Goal: Information Seeking & Learning: Learn about a topic

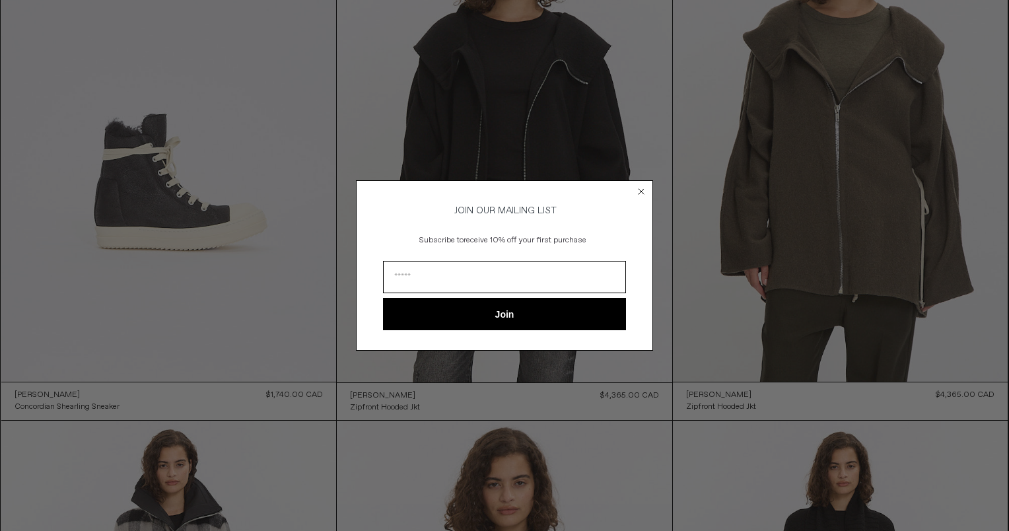
click at [645, 185] on circle "Close dialog" at bounding box center [641, 191] width 13 height 13
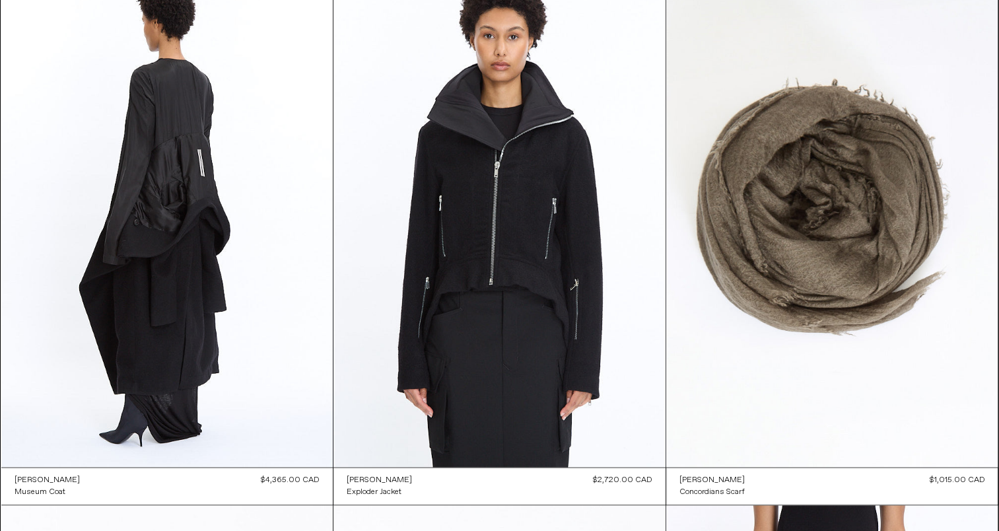
scroll to position [1783, 0]
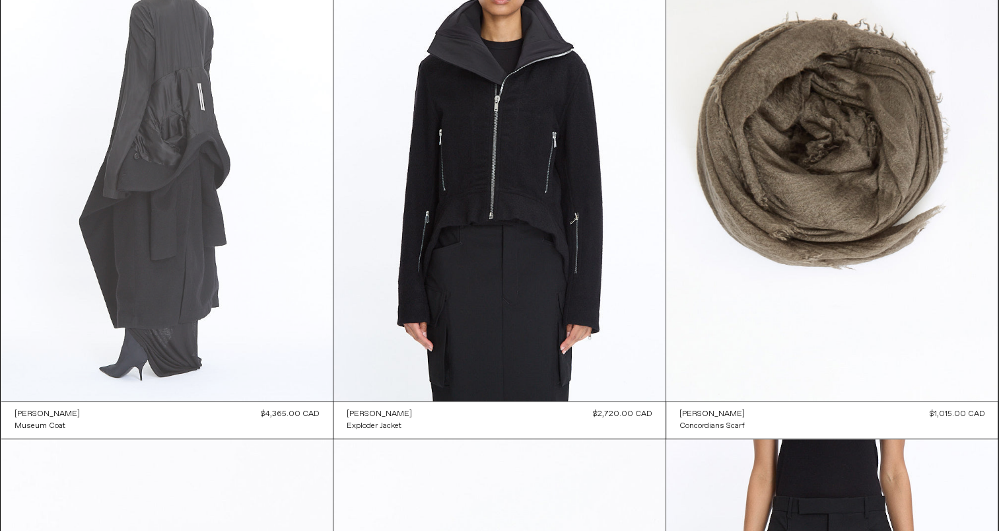
click at [174, 129] on at bounding box center [167, 152] width 332 height 498
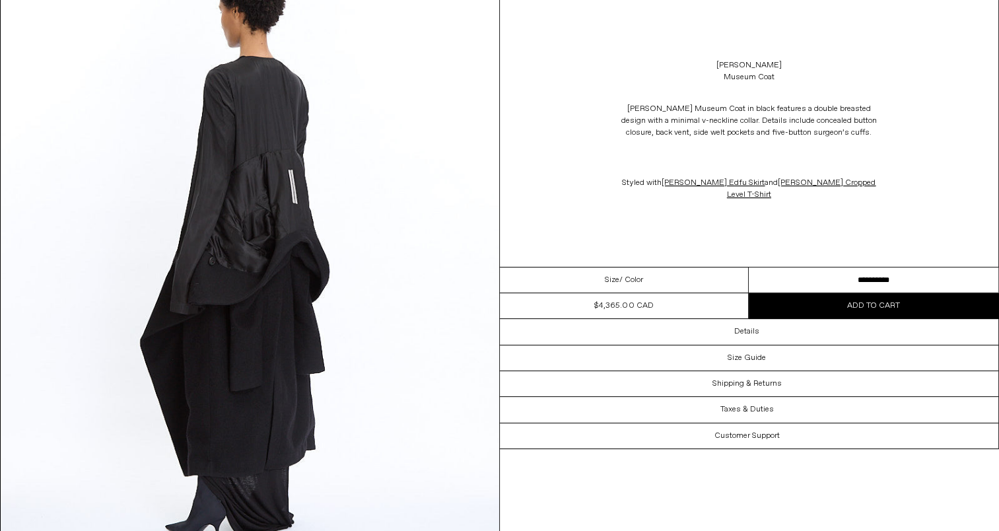
click at [952, 111] on div "[PERSON_NAME] Museum Coat in black features a double breasted design with a min…" at bounding box center [749, 152] width 499 height 124
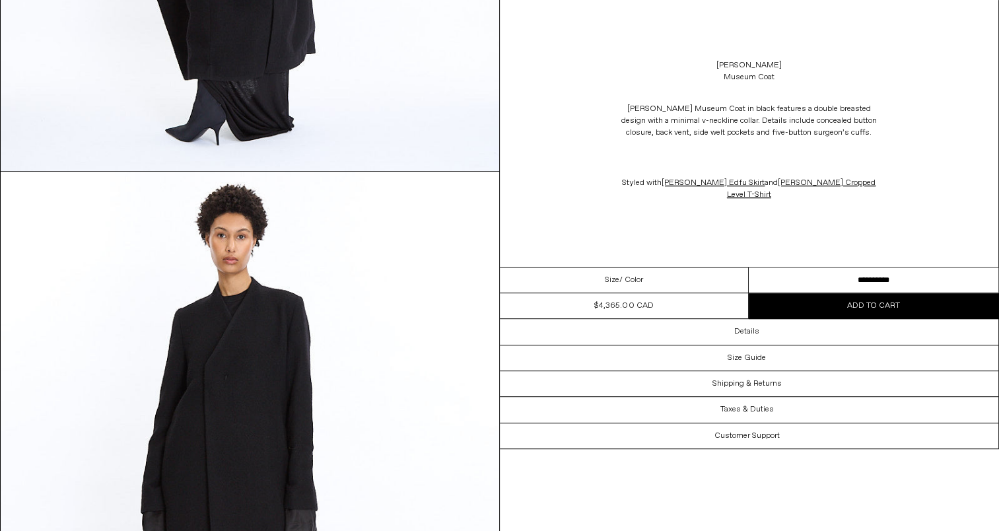
scroll to position [793, 0]
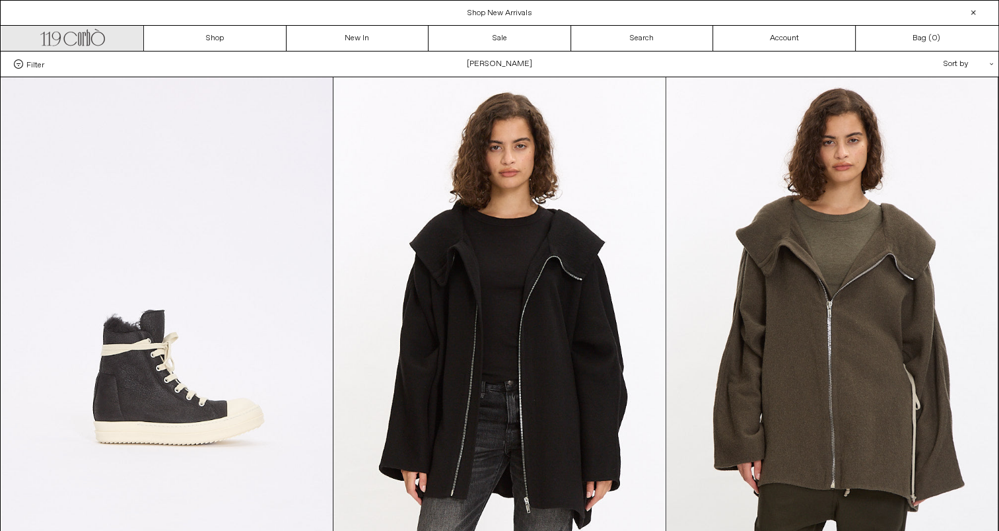
click at [62, 45] on icon ".cls-1, .cls-2 { fill: #231f20; stroke: #231f20; stroke-miterlimit: 10; stroke-…" at bounding box center [72, 35] width 65 height 19
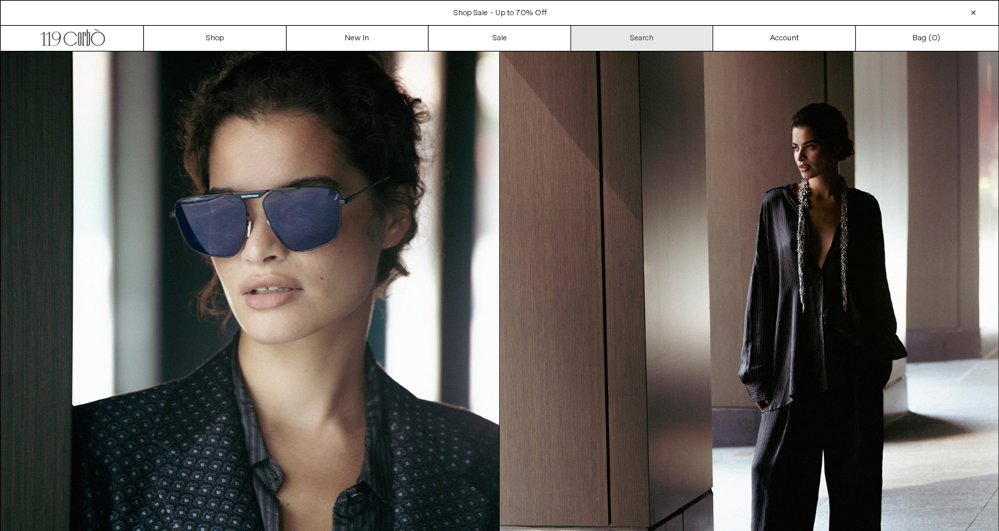
click at [655, 38] on link "Search" at bounding box center [642, 38] width 143 height 25
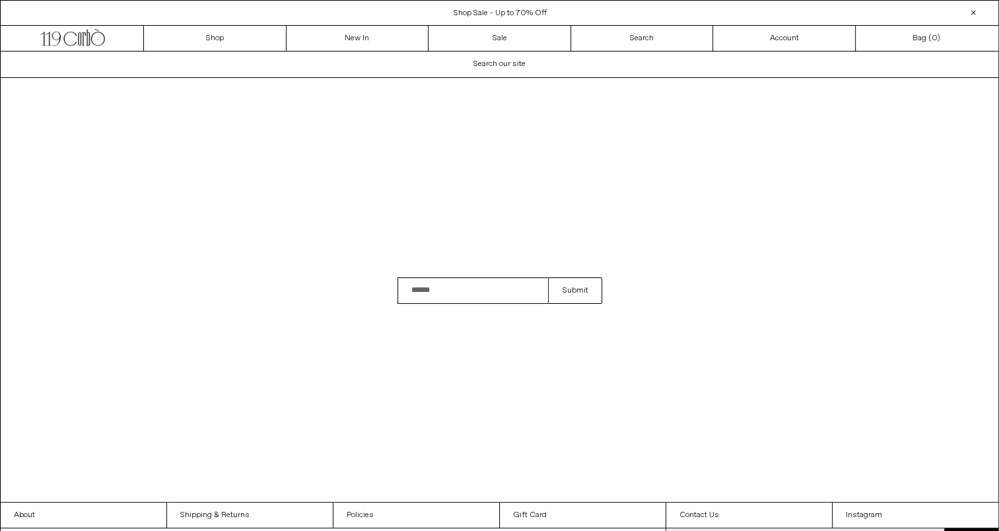
click at [431, 294] on input "Search" at bounding box center [473, 290] width 151 height 26
type input "**********"
click at [548, 277] on button "Submit" at bounding box center [575, 290] width 54 height 26
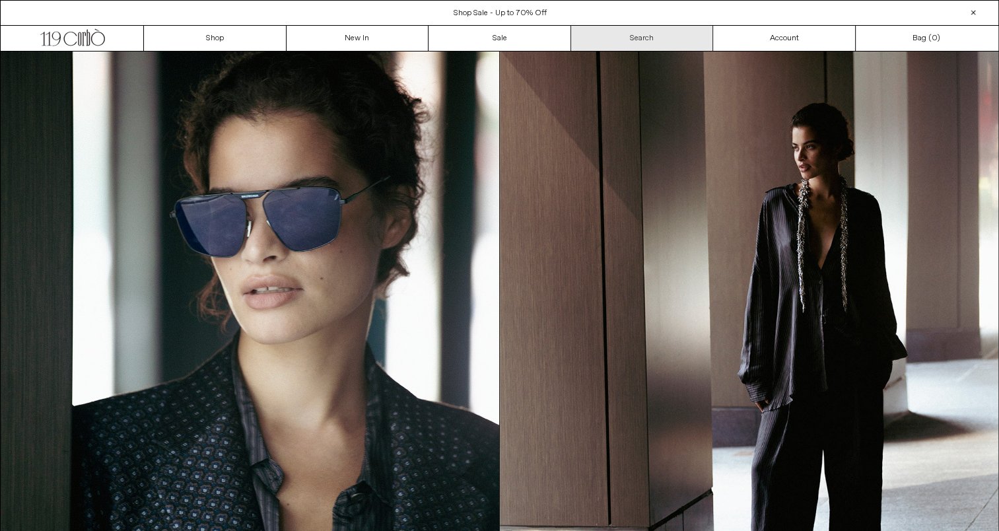
click at [631, 40] on link "Search" at bounding box center [642, 38] width 143 height 25
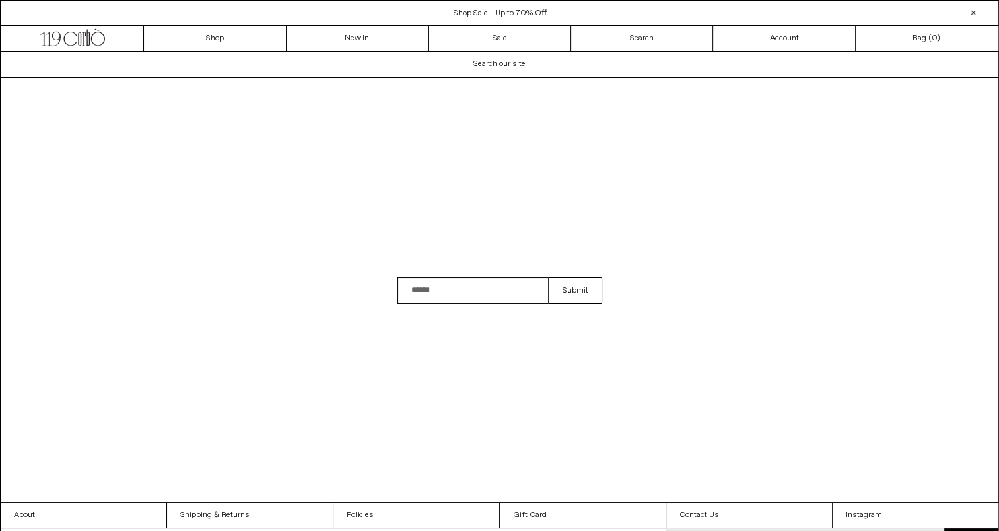
click at [452, 299] on input "Search" at bounding box center [473, 290] width 151 height 26
type input "**********"
click at [548, 277] on button "Submit" at bounding box center [575, 290] width 54 height 26
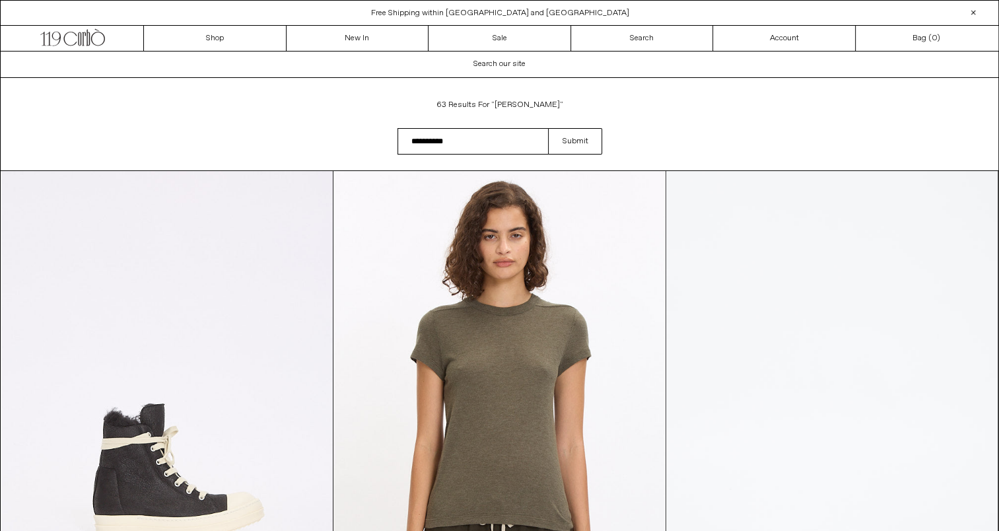
click at [480, 145] on input "**********" at bounding box center [473, 141] width 151 height 26
type input "**********"
click at [548, 128] on button "Submit" at bounding box center [575, 141] width 54 height 26
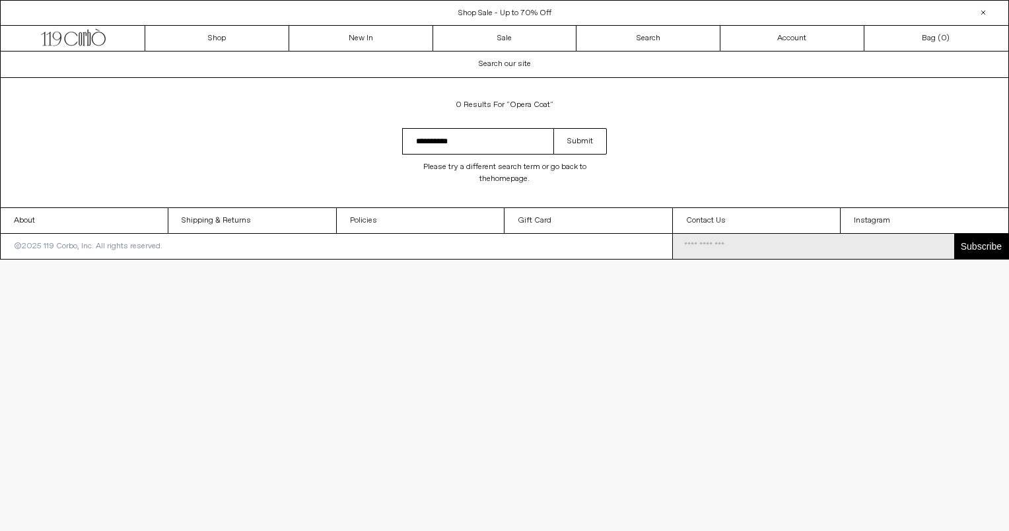
click at [460, 145] on input "**********" at bounding box center [477, 141] width 151 height 26
type input "**********"
click at [554, 128] on button "Submit" at bounding box center [581, 141] width 54 height 26
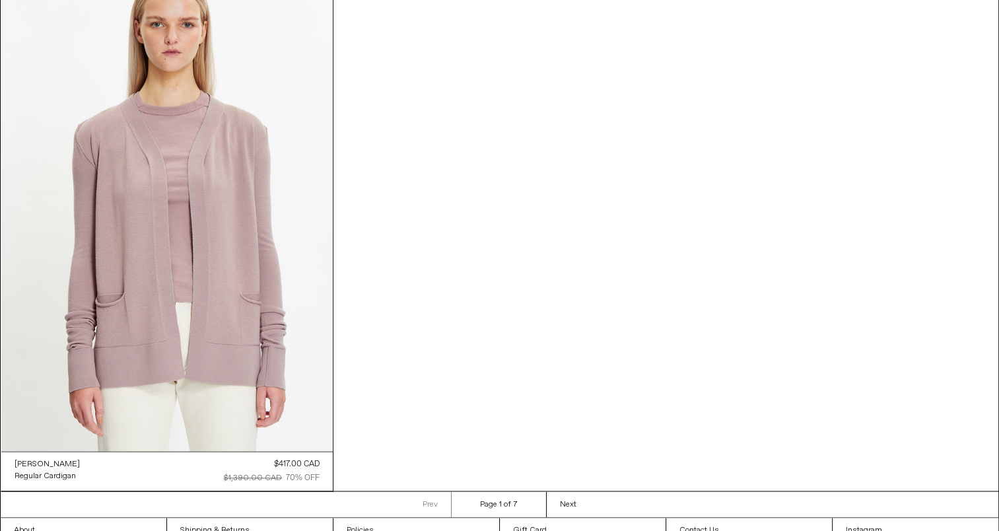
scroll to position [1871, 0]
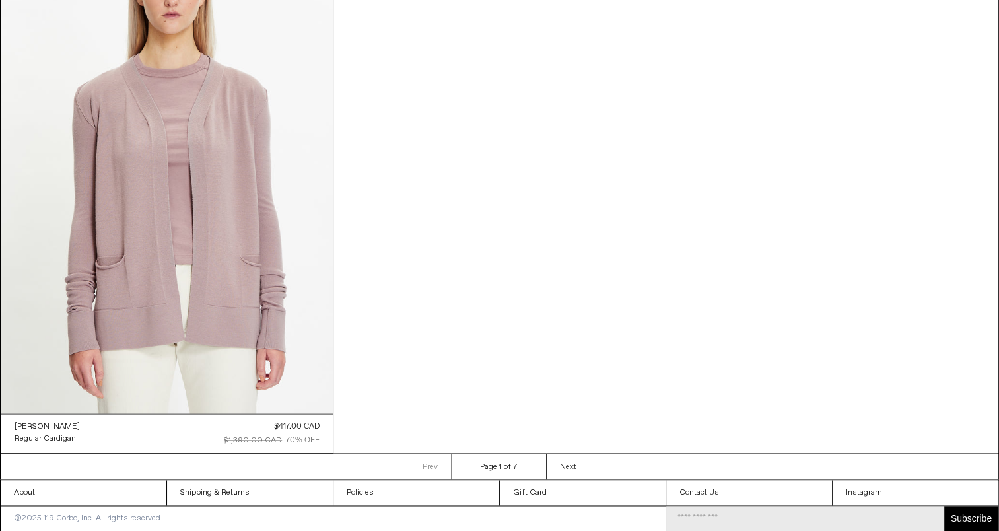
click at [576, 467] on link "Next Next page" at bounding box center [568, 467] width 44 height 26
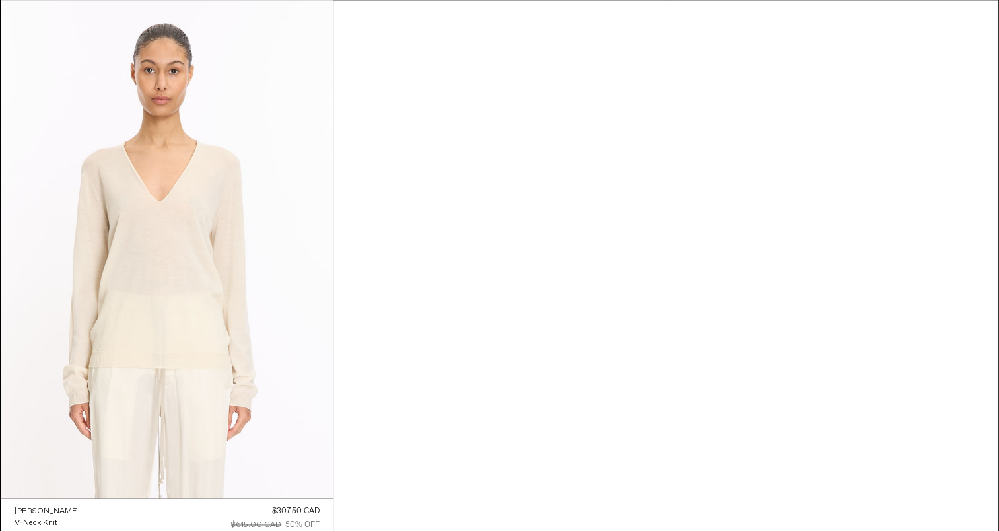
scroll to position [1871, 0]
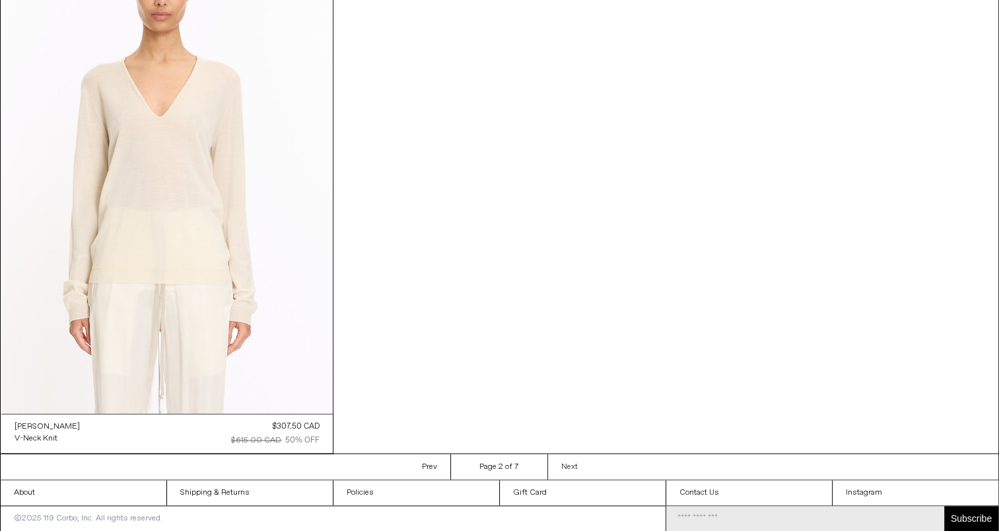
click at [576, 462] on span "Next" at bounding box center [569, 467] width 17 height 11
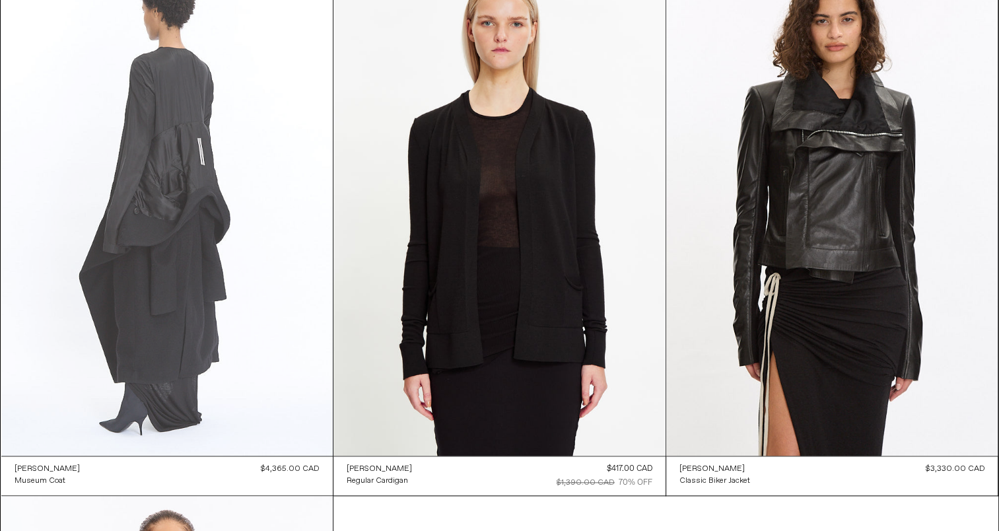
scroll to position [1255, 0]
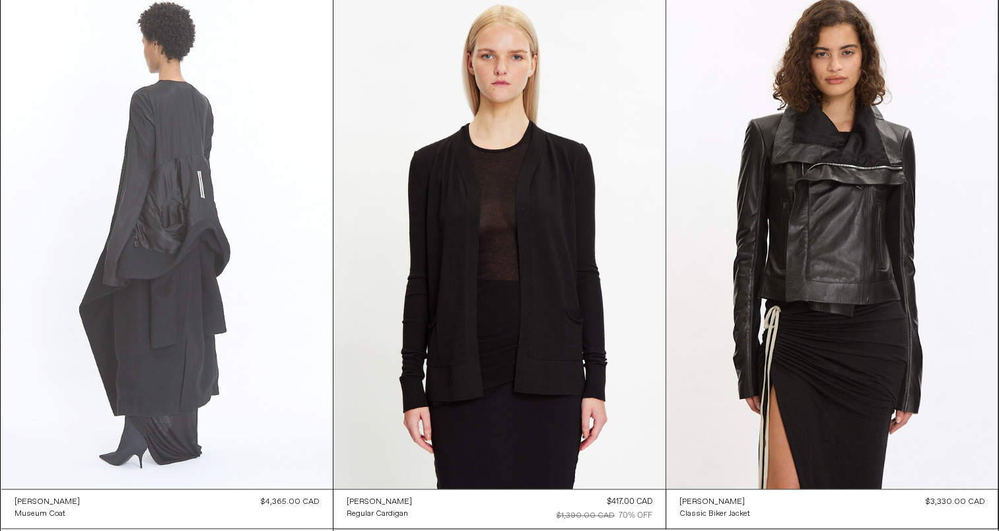
click at [220, 140] on at bounding box center [167, 240] width 332 height 498
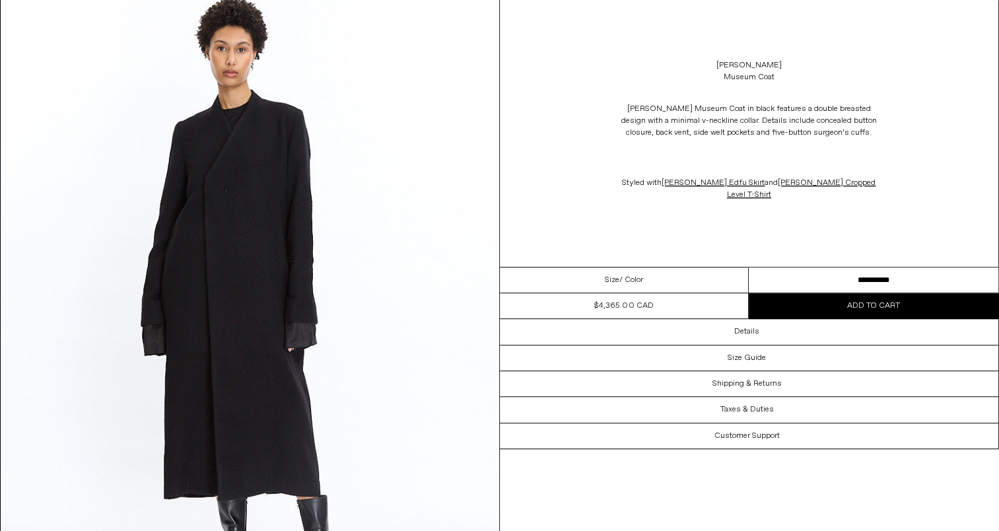
scroll to position [396, 0]
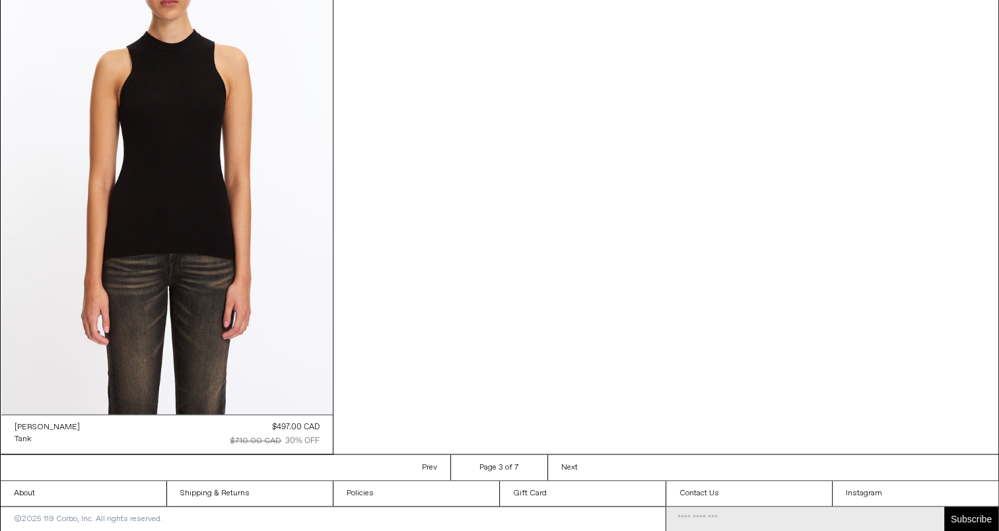
scroll to position [1869, 0]
click at [572, 465] on span "Next" at bounding box center [569, 467] width 17 height 11
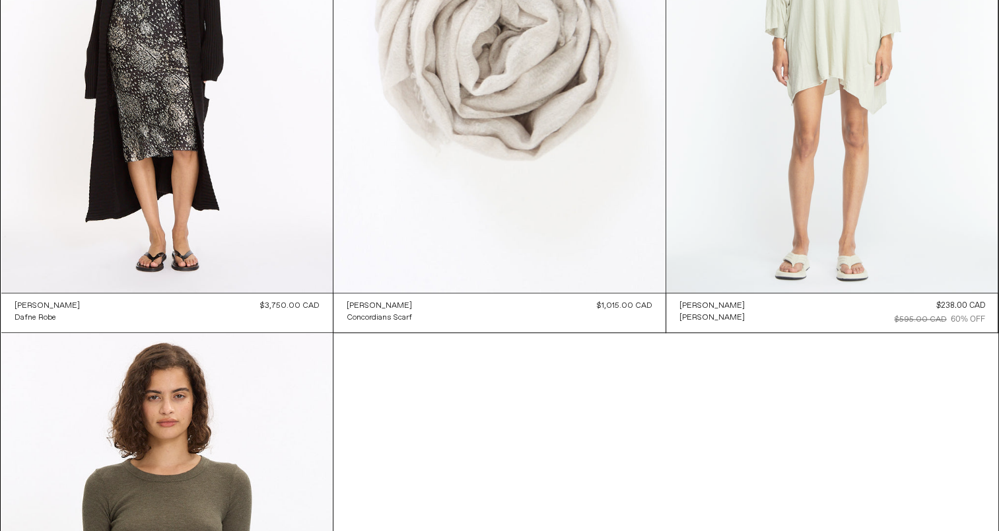
scroll to position [1849, 0]
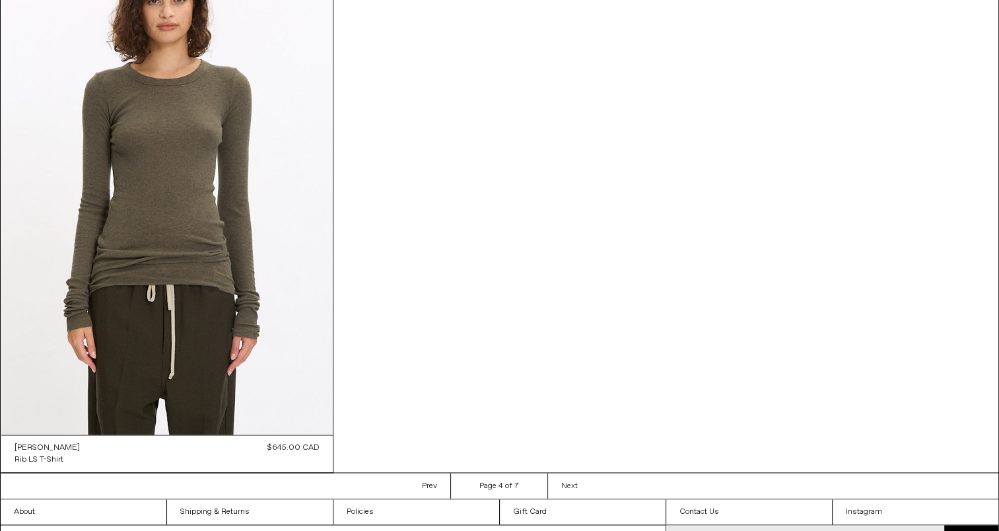
click at [584, 486] on link "Next Next page" at bounding box center [570, 486] width 44 height 26
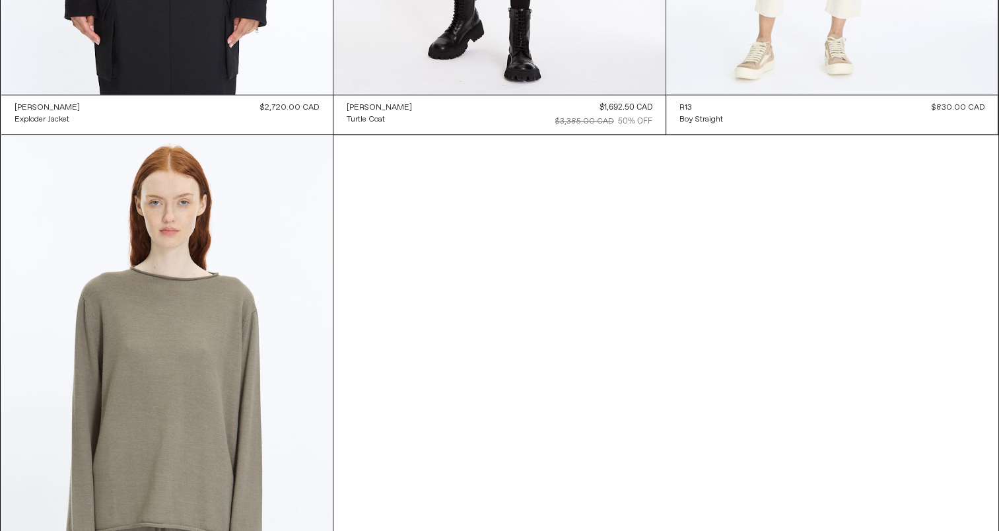
scroll to position [1871, 0]
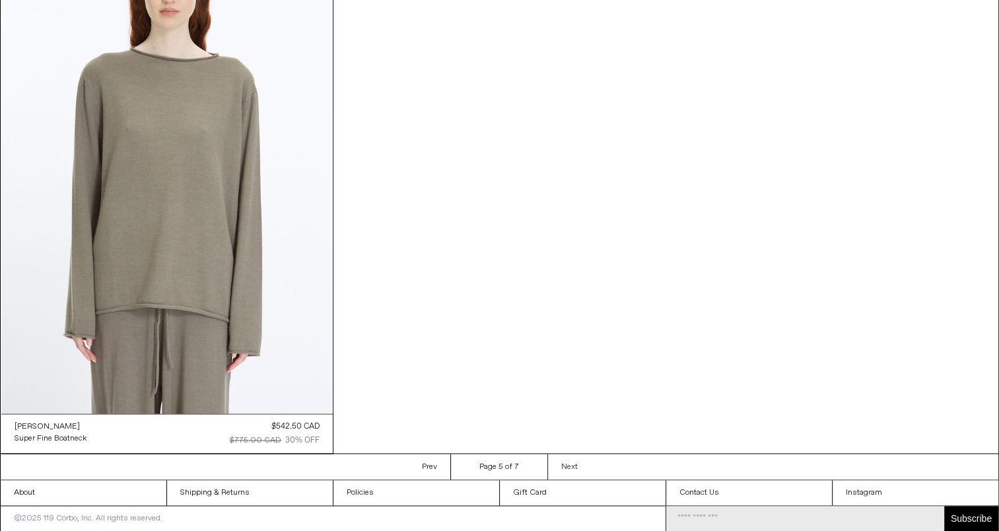
click at [561, 462] on span "Next" at bounding box center [569, 467] width 17 height 11
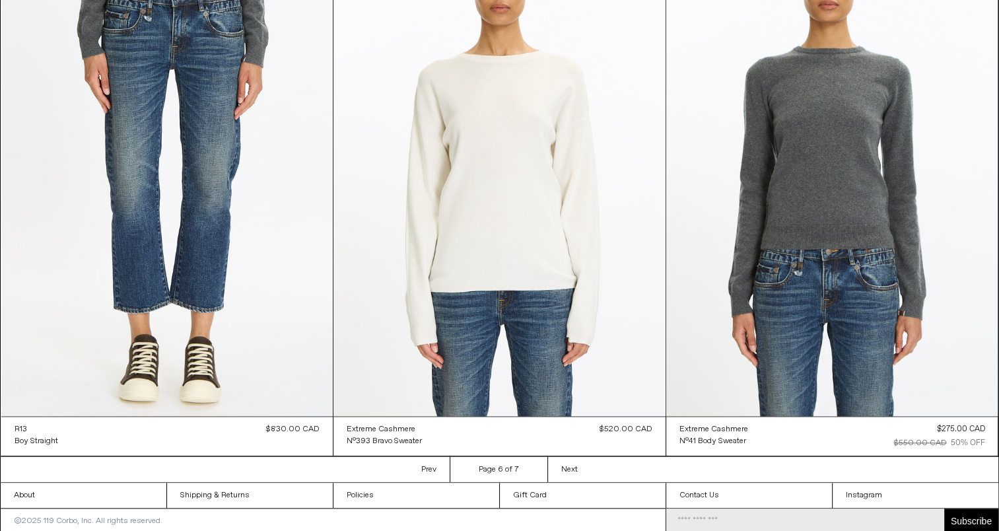
scroll to position [1332, 0]
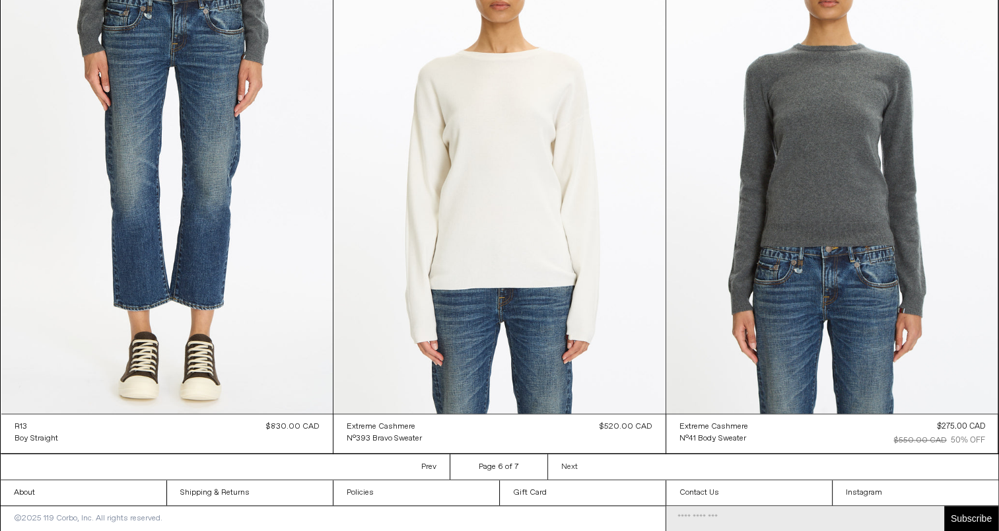
click at [569, 466] on span "Next" at bounding box center [569, 467] width 17 height 11
